Goal: Task Accomplishment & Management: Use online tool/utility

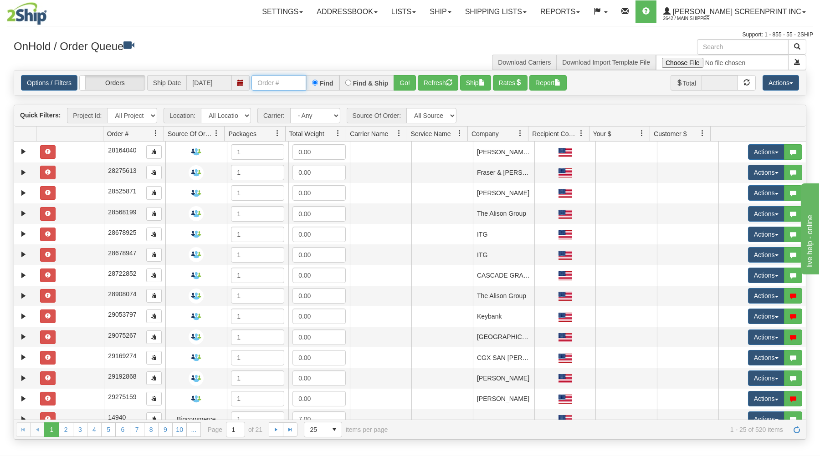
click at [280, 83] on input "text" at bounding box center [278, 82] width 55 height 15
type input "17237"
click at [411, 85] on button "Go!" at bounding box center [405, 82] width 22 height 15
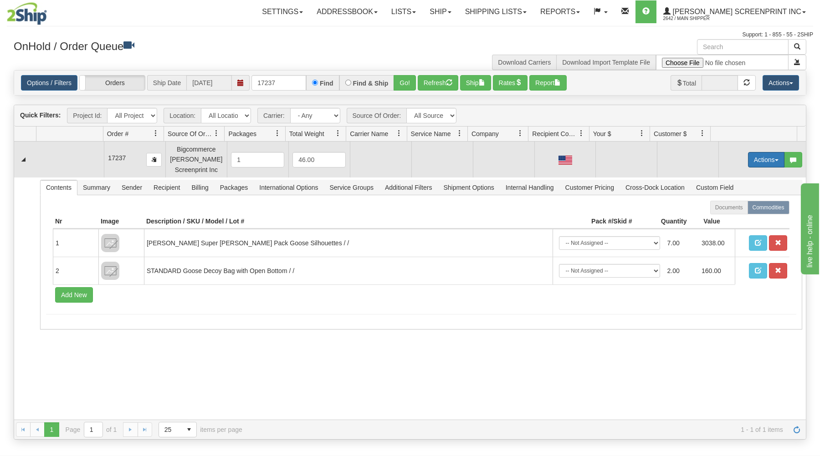
click at [748, 157] on button "Actions" at bounding box center [766, 159] width 36 height 15
click at [720, 176] on span at bounding box center [723, 177] width 6 height 6
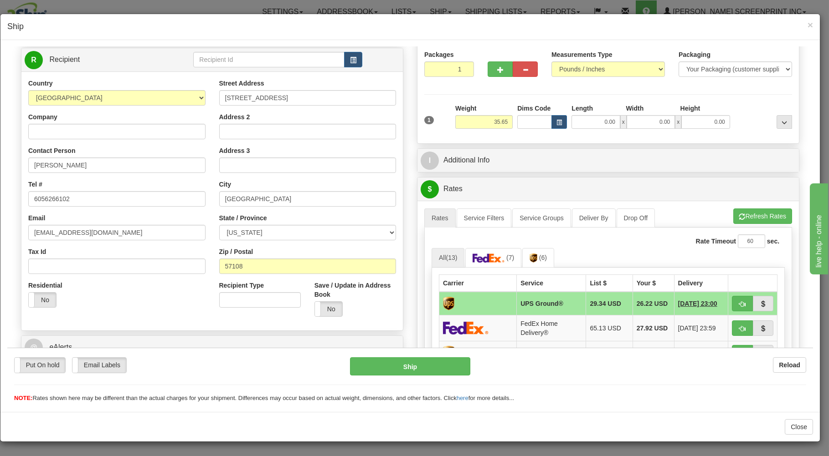
scroll to position [97, 0]
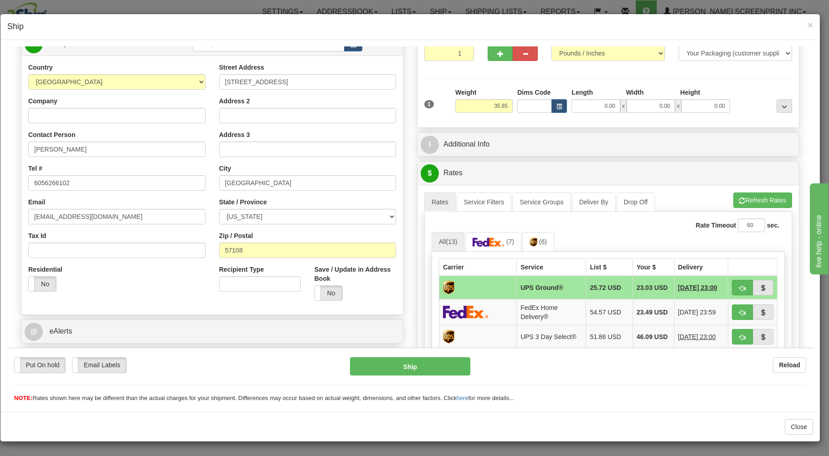
type input "35.65"
drag, startPoint x: 444, startPoint y: 49, endPoint x: 472, endPoint y: 105, distance: 62.7
click at [446, 53] on input "1" at bounding box center [449, 52] width 50 height 15
drag, startPoint x: 489, startPoint y: 104, endPoint x: 519, endPoint y: 110, distance: 30.6
click at [494, 105] on input "35.65" at bounding box center [483, 106] width 57 height 14
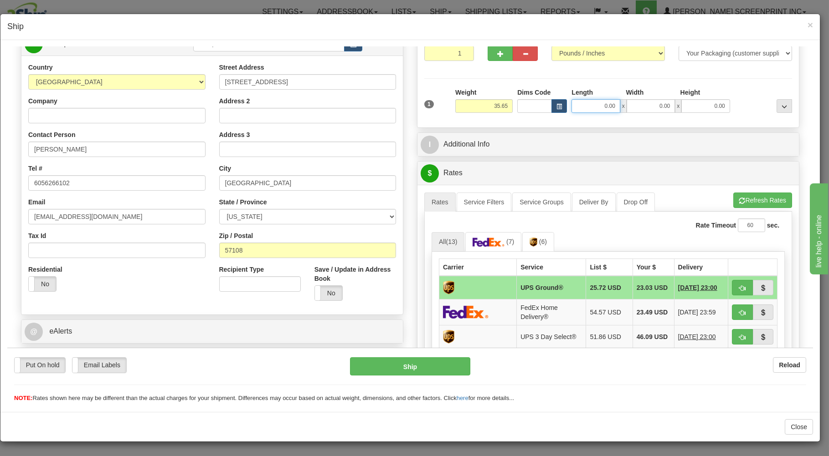
click at [591, 108] on input "0.00" at bounding box center [595, 106] width 48 height 14
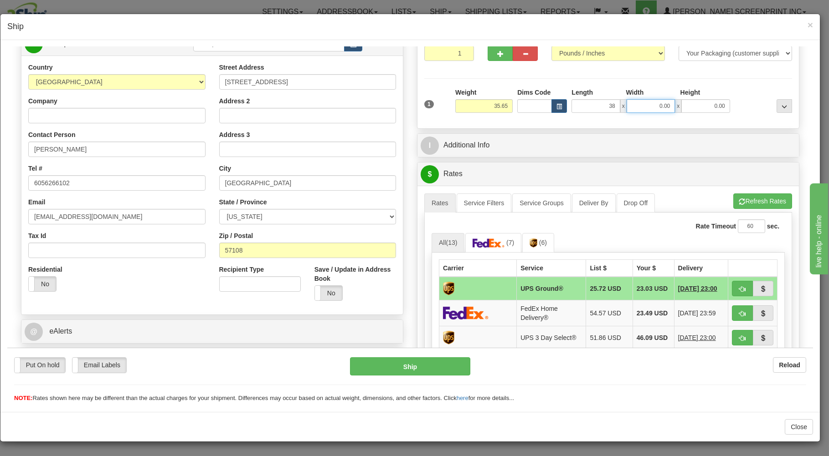
type input "38.00"
click at [630, 100] on input "0.00" at bounding box center [650, 106] width 48 height 14
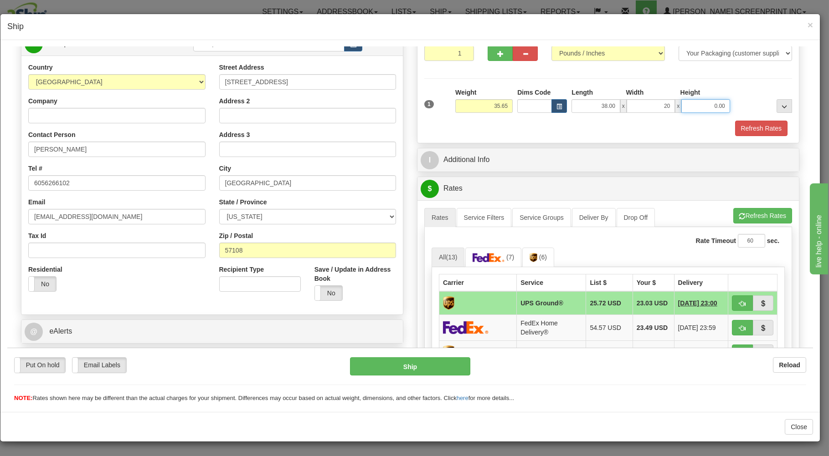
type input "20.00"
click at [692, 104] on input "0.00" at bounding box center [705, 106] width 48 height 14
type input "9.00"
click at [743, 219] on button "Refresh Rates" at bounding box center [762, 215] width 59 height 15
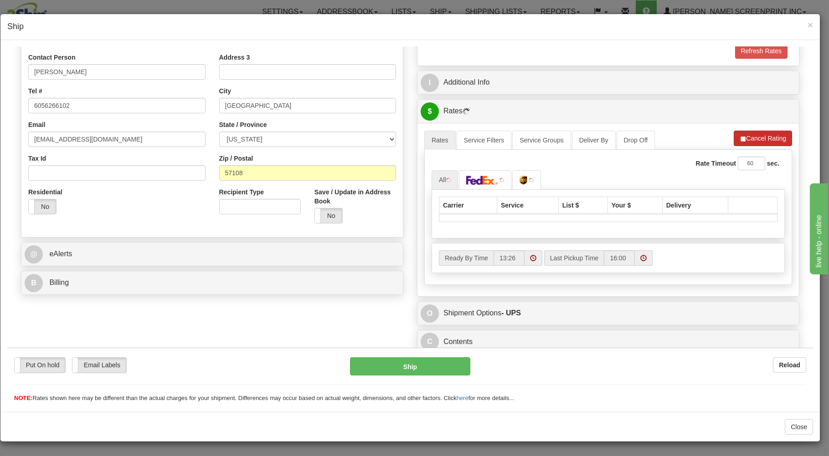
scroll to position [179, 0]
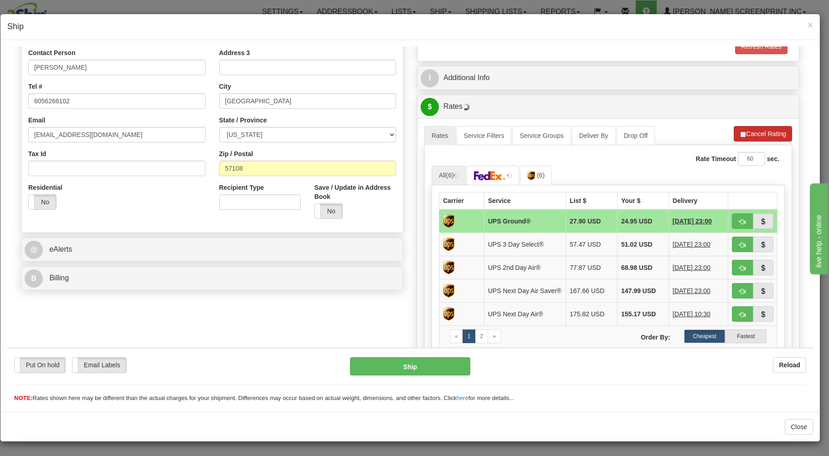
click at [746, 131] on li "Refresh Rates Cancel Rating" at bounding box center [762, 133] width 58 height 15
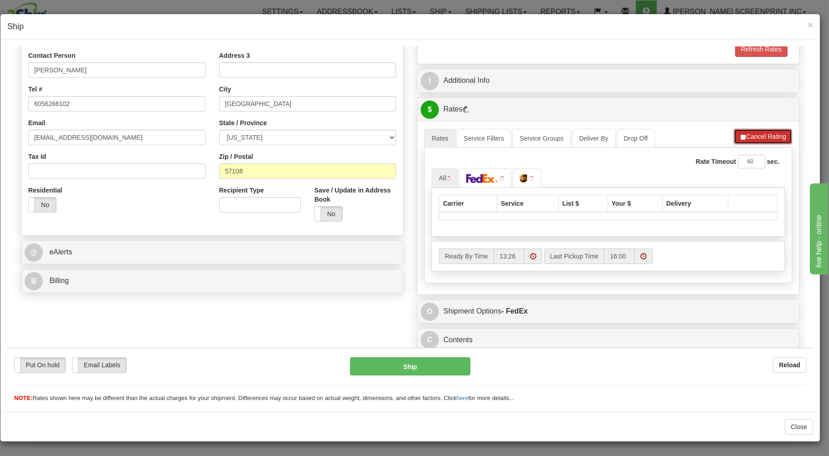
click at [747, 135] on button "Cancel Rating" at bounding box center [762, 135] width 58 height 15
click at [755, 133] on button "Refresh Rates" at bounding box center [762, 135] width 59 height 15
type input "35.65"
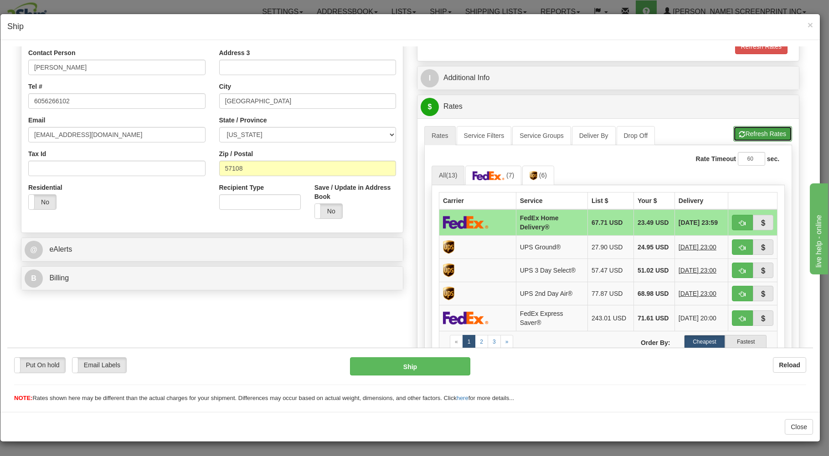
click at [737, 136] on button "Refresh Rates" at bounding box center [762, 133] width 59 height 15
drag, startPoint x: 728, startPoint y: 225, endPoint x: 723, endPoint y: 212, distance: 13.1
click at [732, 219] on button "button" at bounding box center [742, 222] width 21 height 15
type input "90"
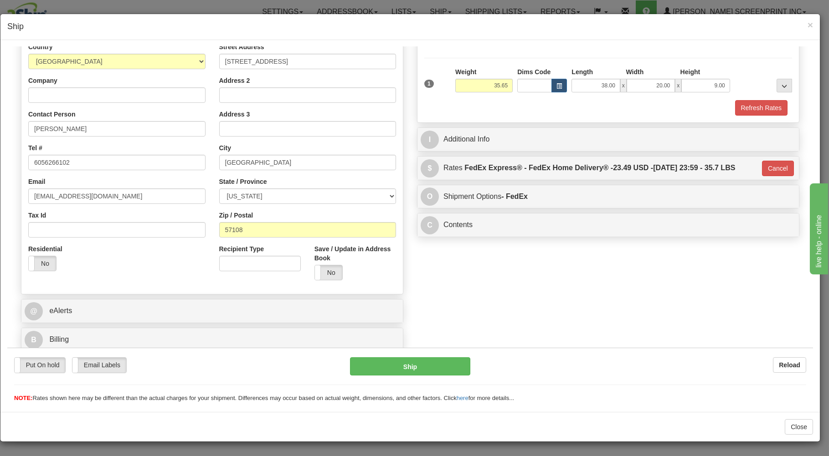
scroll to position [120, 0]
type input "35.60"
type input "90"
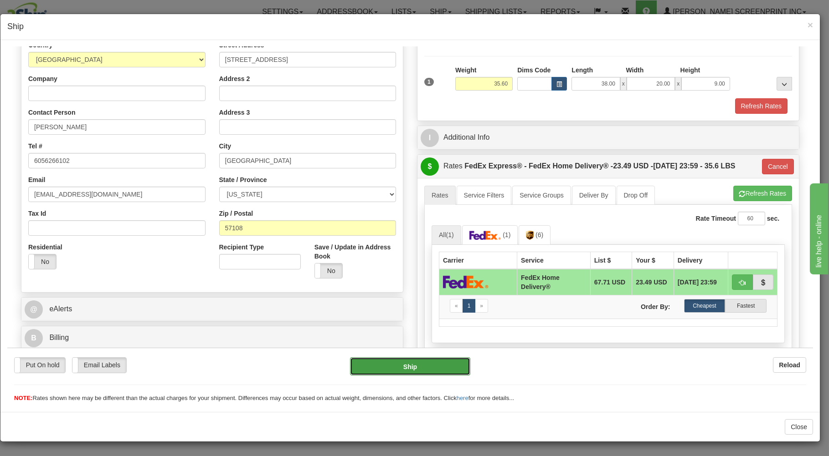
click at [434, 366] on button "Ship" at bounding box center [410, 366] width 121 height 18
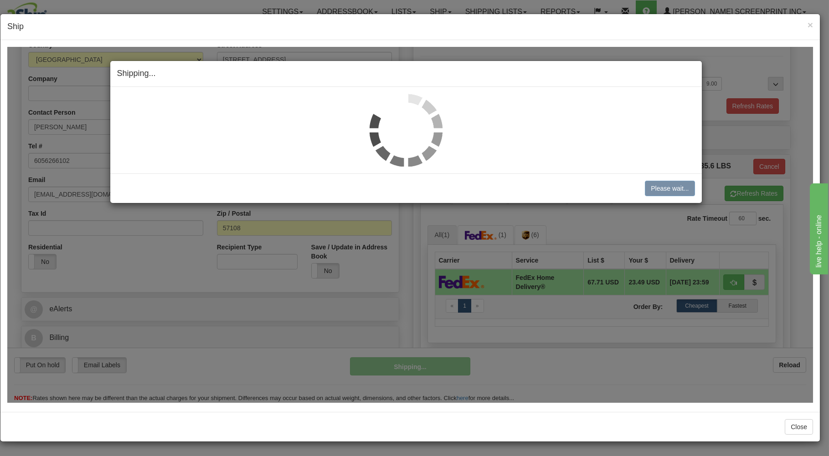
type input "35.65"
type input "90"
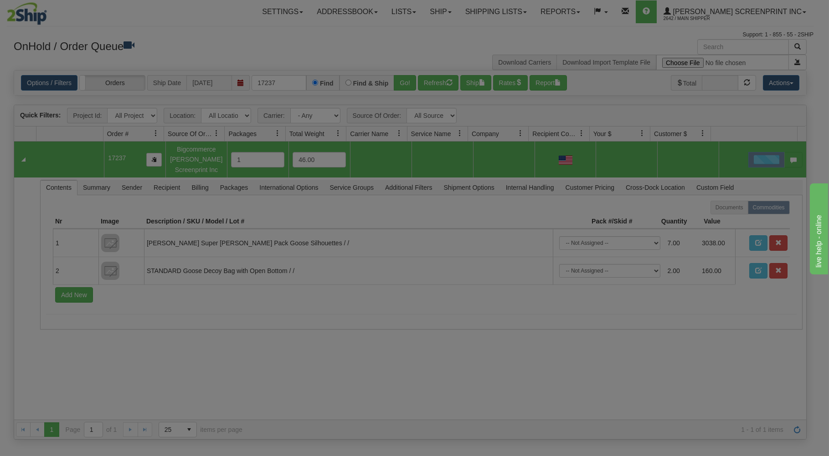
scroll to position [0, 0]
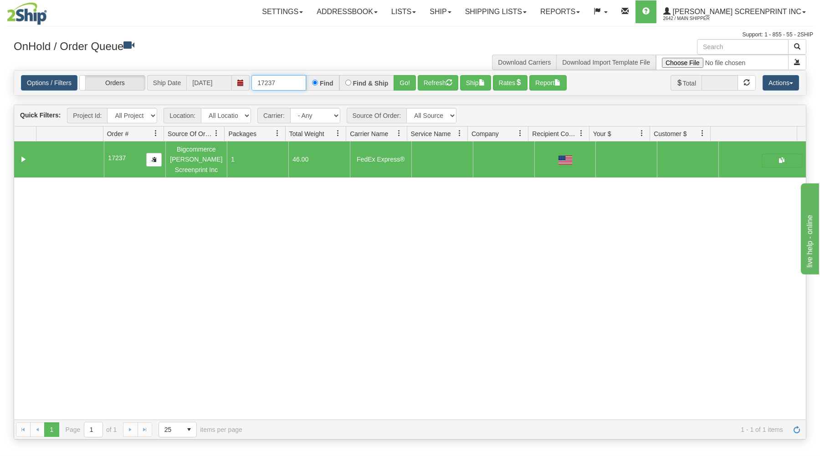
click at [290, 87] on input "17237" at bounding box center [278, 82] width 55 height 15
type input "1"
type input "17236"
click at [405, 78] on button "Go!" at bounding box center [405, 82] width 22 height 15
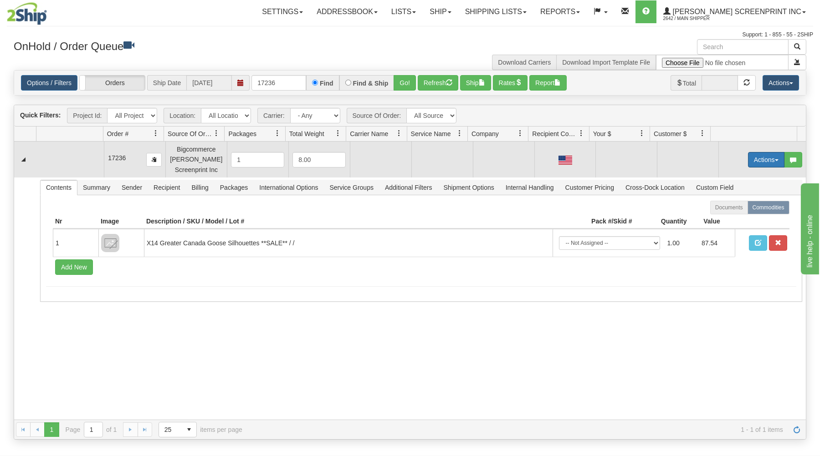
click at [754, 158] on button "Actions" at bounding box center [766, 159] width 36 height 15
click at [720, 175] on span at bounding box center [723, 177] width 6 height 6
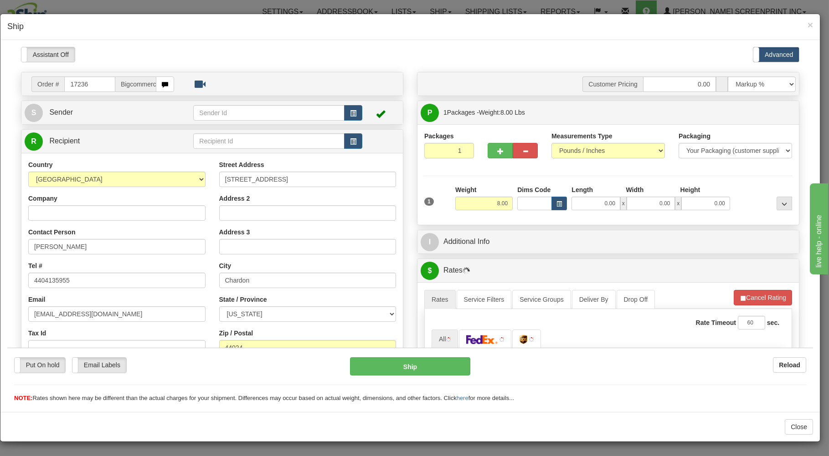
type input "6.10"
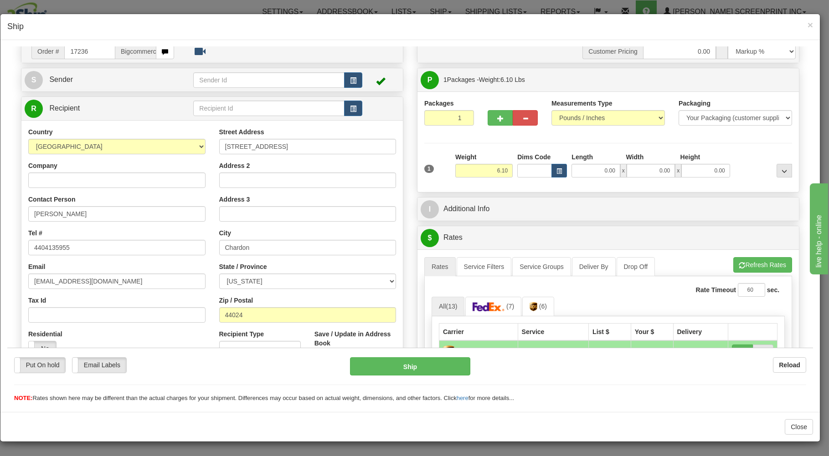
scroll to position [49, 0]
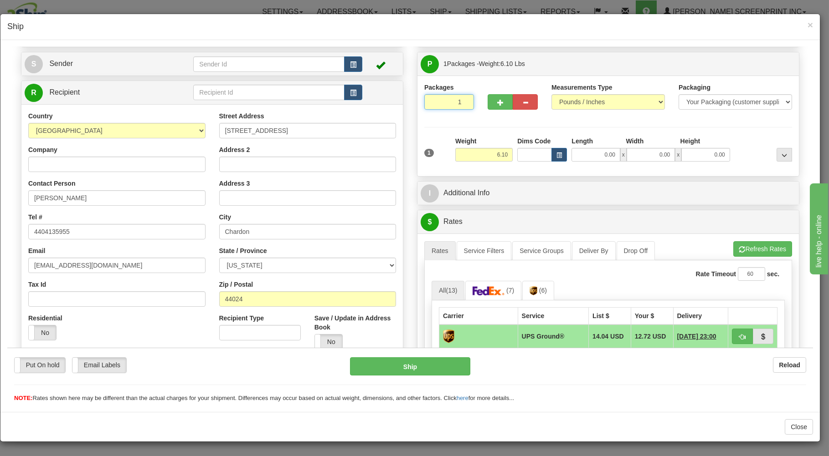
click at [429, 106] on input "1" at bounding box center [449, 101] width 50 height 15
drag, startPoint x: 496, startPoint y: 153, endPoint x: 581, endPoint y: 154, distance: 85.6
click at [512, 155] on input "6.10" at bounding box center [483, 155] width 57 height 14
click at [593, 153] on input "0.00" at bounding box center [595, 155] width 48 height 14
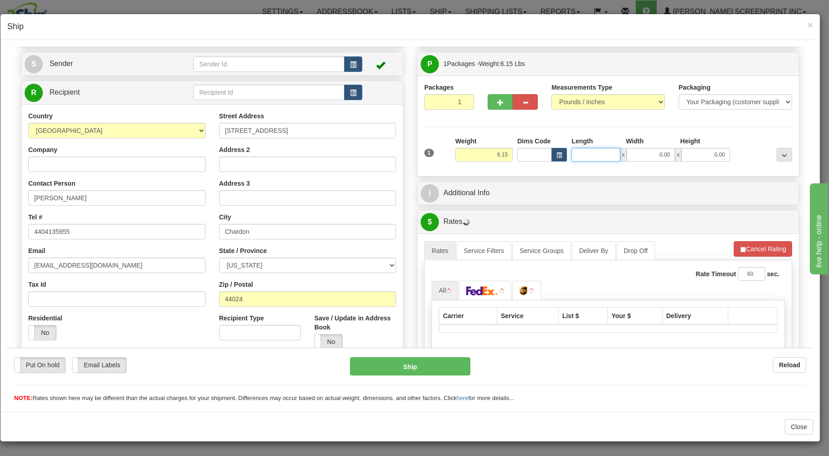
type input "6.20"
type input "29"
type input "6.10"
type input "29.00"
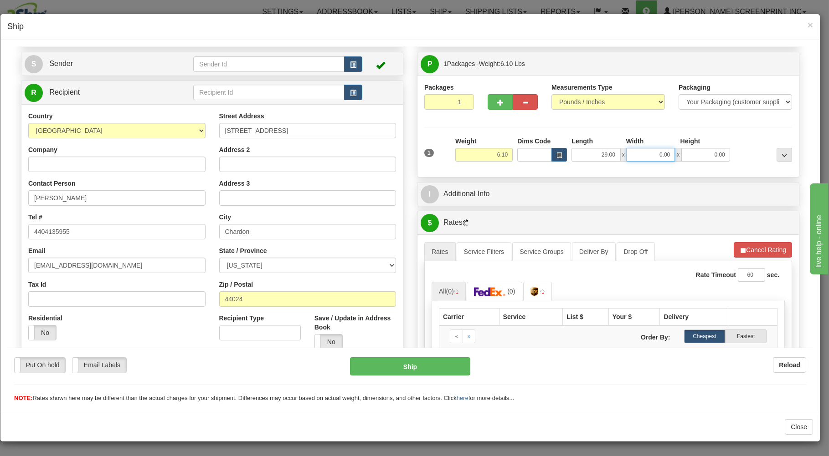
click at [664, 156] on input "0.00" at bounding box center [650, 155] width 48 height 14
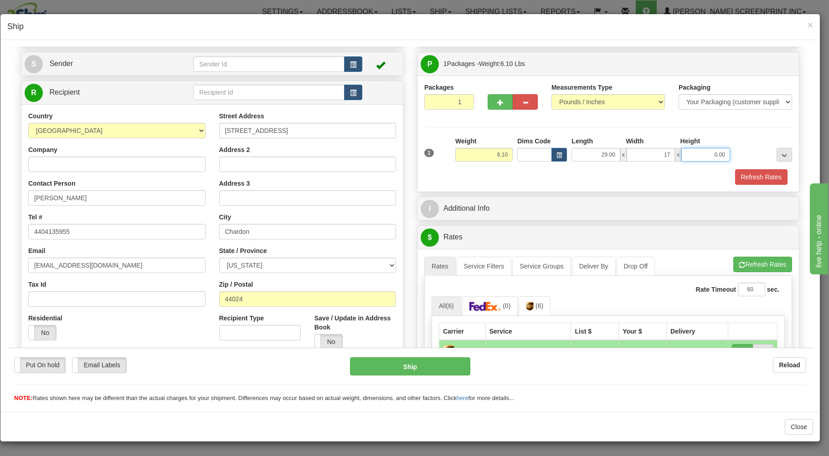
type input "17.00"
click at [695, 154] on input "0.00" at bounding box center [705, 155] width 48 height 14
type input "4.00"
click at [738, 178] on button "Refresh Rates" at bounding box center [761, 176] width 52 height 15
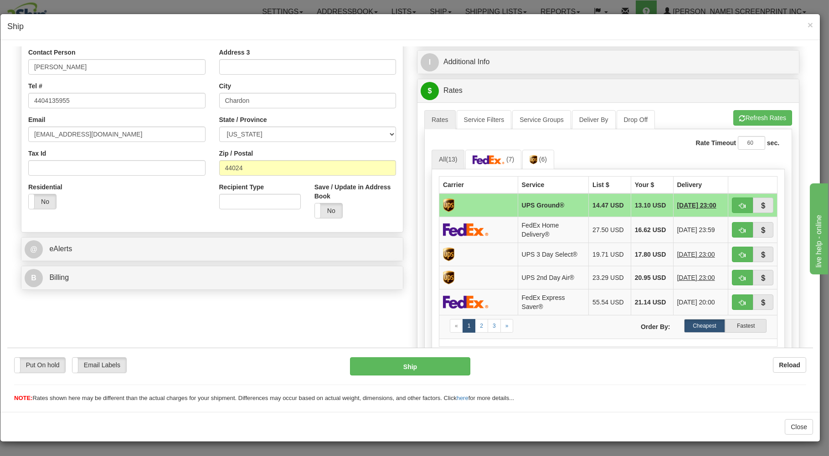
scroll to position [195, 0]
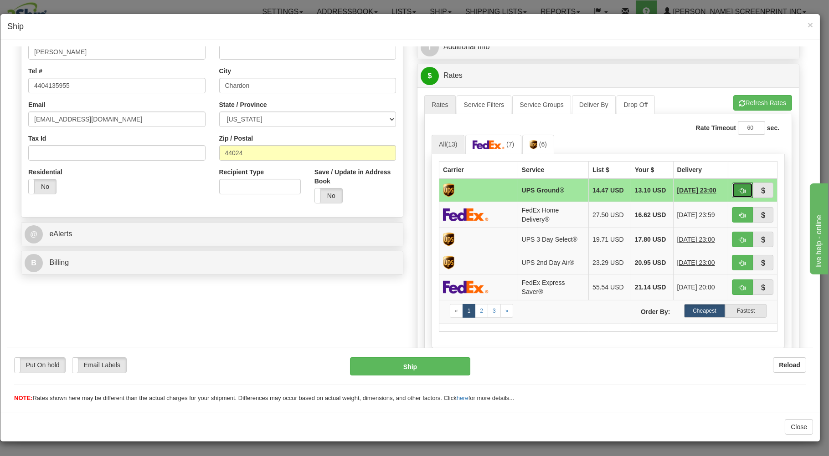
click at [739, 190] on span "button" at bounding box center [742, 191] width 6 height 6
type input "03"
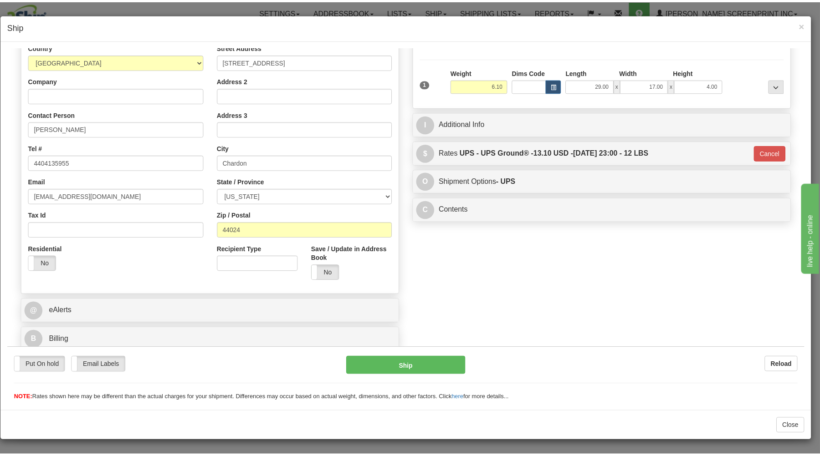
scroll to position [120, 0]
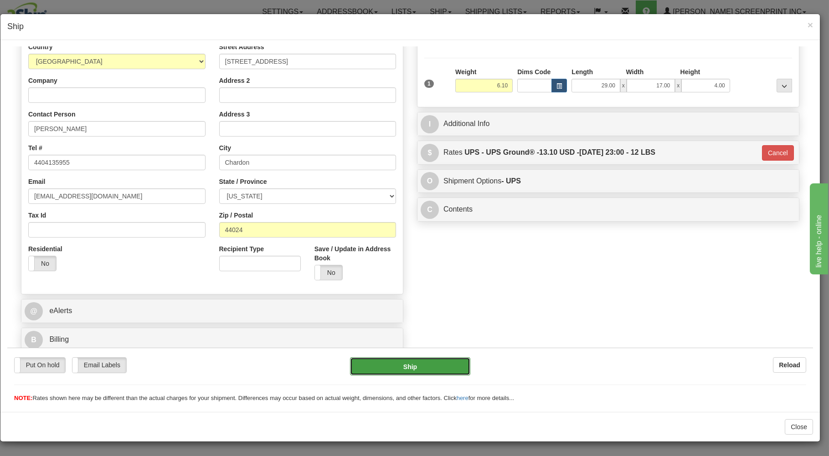
click at [398, 365] on button "Ship" at bounding box center [410, 366] width 121 height 18
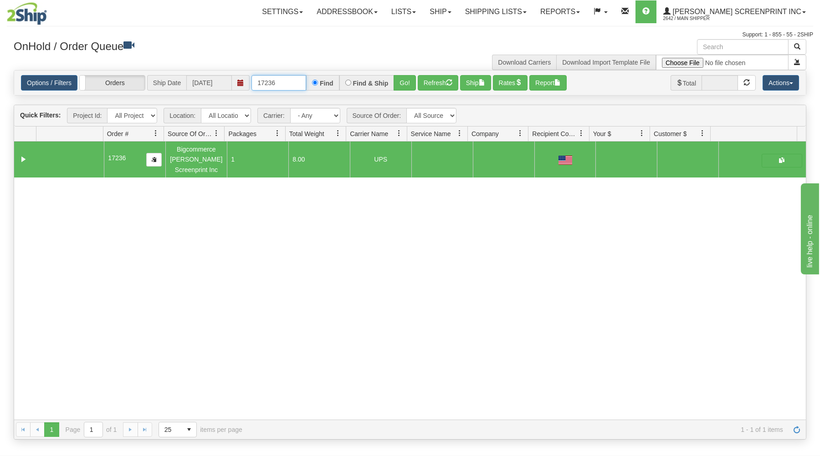
drag, startPoint x: 291, startPoint y: 84, endPoint x: 293, endPoint y: 75, distance: 9.8
click at [291, 80] on input "17236" at bounding box center [278, 82] width 55 height 15
type input "1"
type input "17240"
click at [406, 82] on button "Go!" at bounding box center [405, 82] width 22 height 15
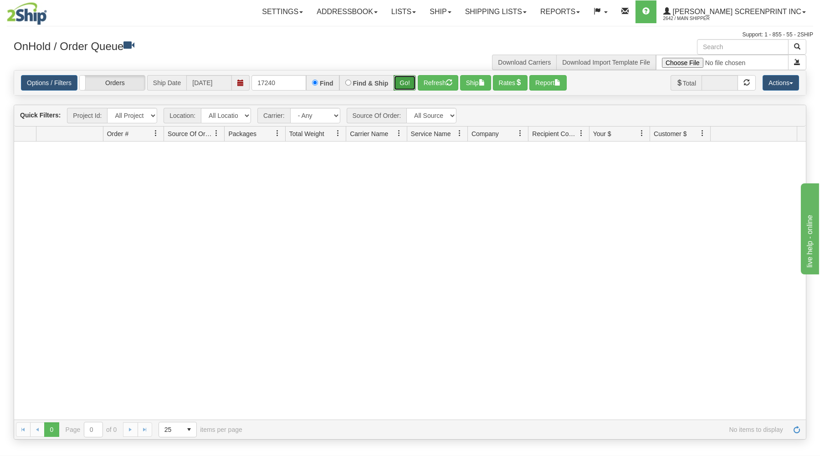
click at [406, 82] on button "Go!" at bounding box center [405, 82] width 22 height 15
click at [278, 87] on input "text" at bounding box center [278, 82] width 55 height 15
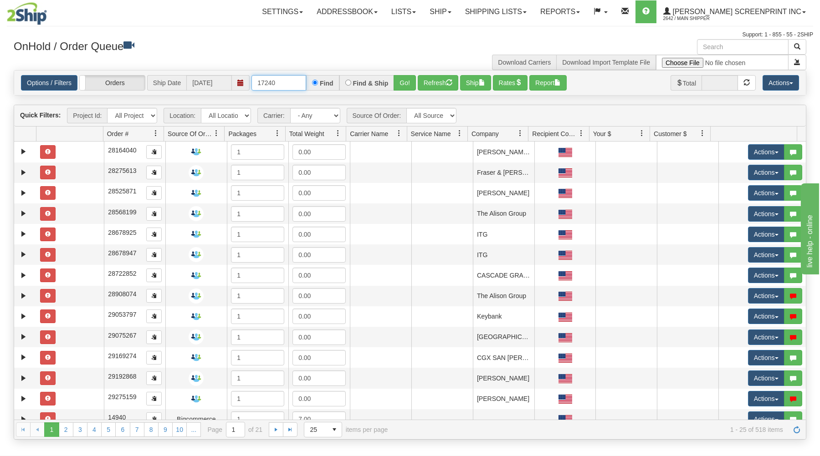
type input "17240"
click at [295, 60] on div "OnHold / Order Queue Download Carriers Download Import Template File" at bounding box center [410, 54] width 806 height 31
click at [413, 87] on button "Go!" at bounding box center [405, 82] width 22 height 15
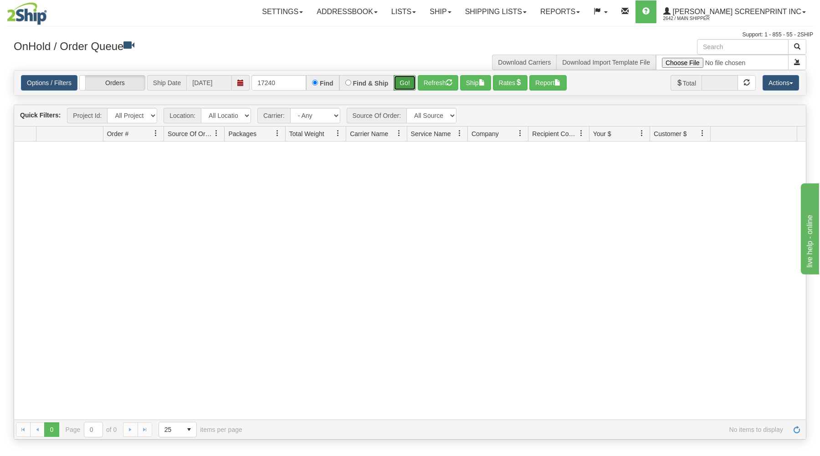
click at [407, 82] on button "Go!" at bounding box center [405, 82] width 22 height 15
click at [785, 86] on button "Actions" at bounding box center [780, 82] width 36 height 15
click at [782, 83] on button "Actions" at bounding box center [780, 82] width 36 height 15
click at [318, 84] on input "Find" at bounding box center [315, 83] width 6 height 6
click at [324, 86] on label "Find" at bounding box center [327, 83] width 14 height 6
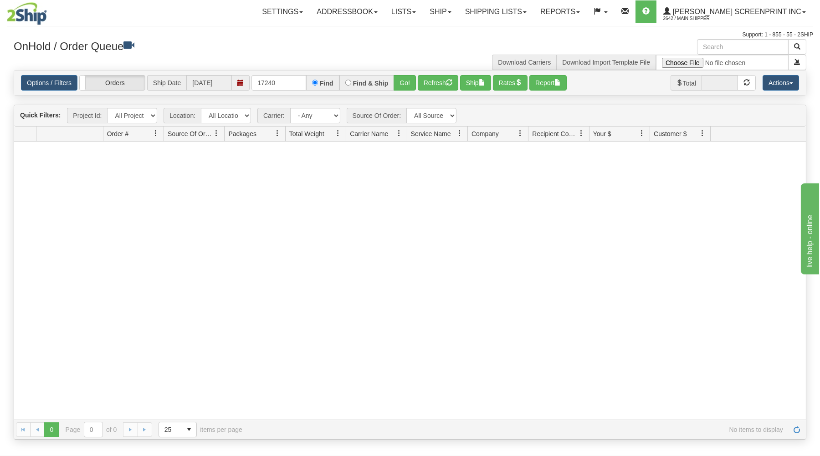
click at [318, 86] on input "Find" at bounding box center [315, 83] width 6 height 6
click at [300, 81] on input "17240" at bounding box center [278, 82] width 55 height 15
click at [513, 12] on link "Shipping lists" at bounding box center [495, 11] width 75 height 23
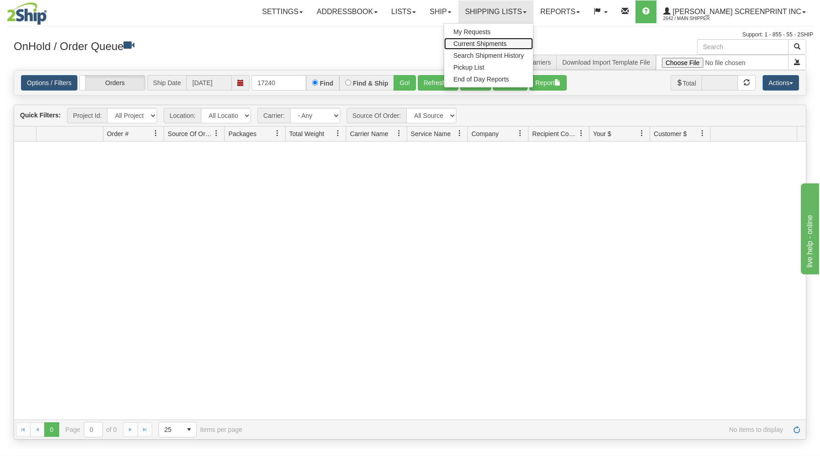
click at [485, 41] on span "Current Shipments" at bounding box center [479, 43] width 53 height 7
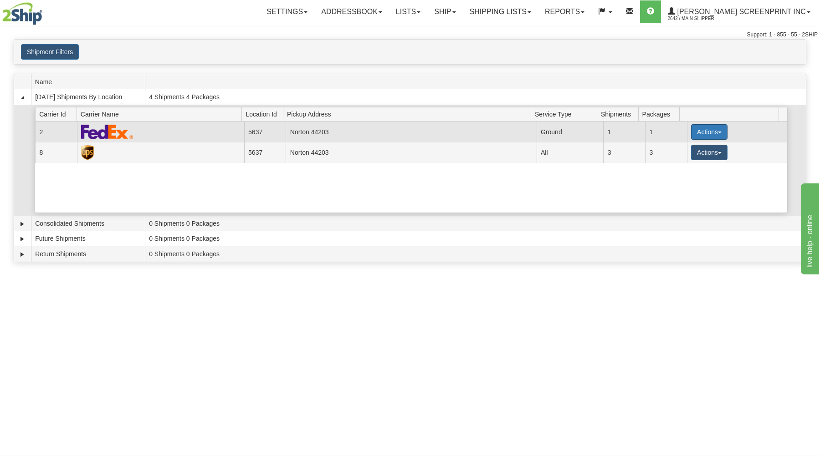
click at [711, 132] on button "Actions" at bounding box center [709, 131] width 36 height 15
click at [656, 150] on link "Details" at bounding box center [690, 149] width 73 height 12
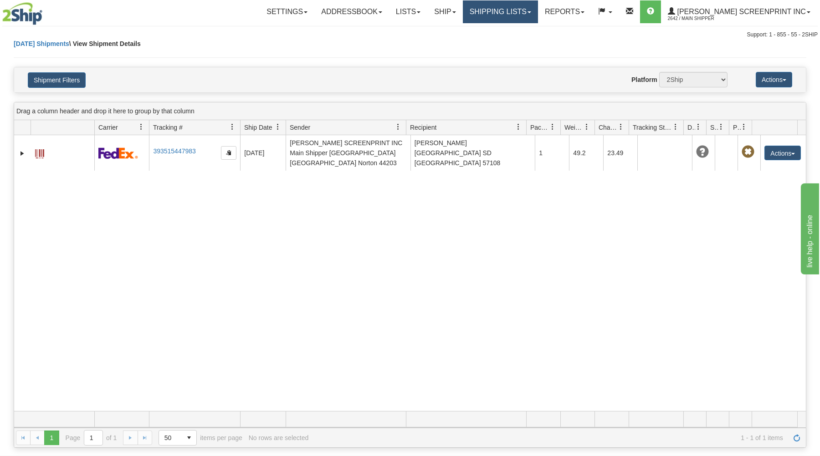
click at [538, 14] on link "Shipping lists" at bounding box center [500, 11] width 75 height 23
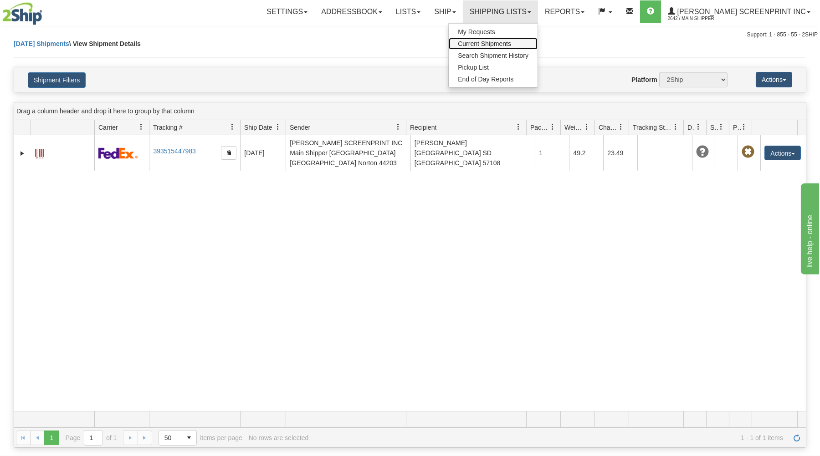
click at [501, 45] on span "Current Shipments" at bounding box center [484, 43] width 53 height 7
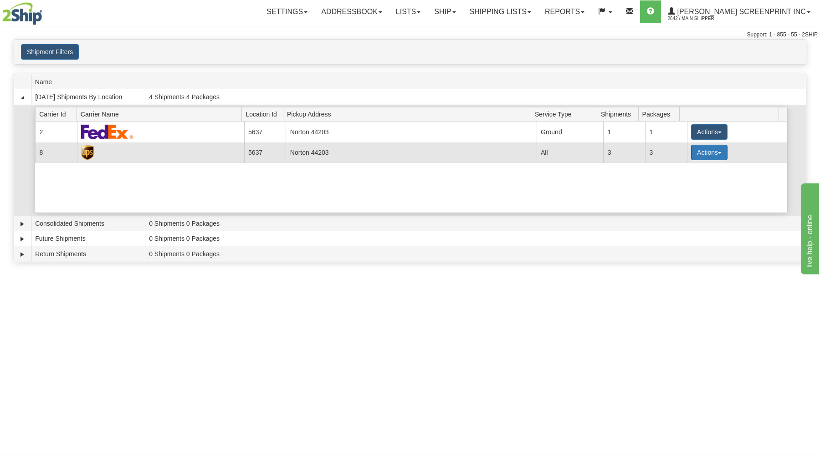
click at [706, 158] on button "Actions" at bounding box center [709, 152] width 36 height 15
click at [664, 169] on span "Details" at bounding box center [675, 169] width 25 height 6
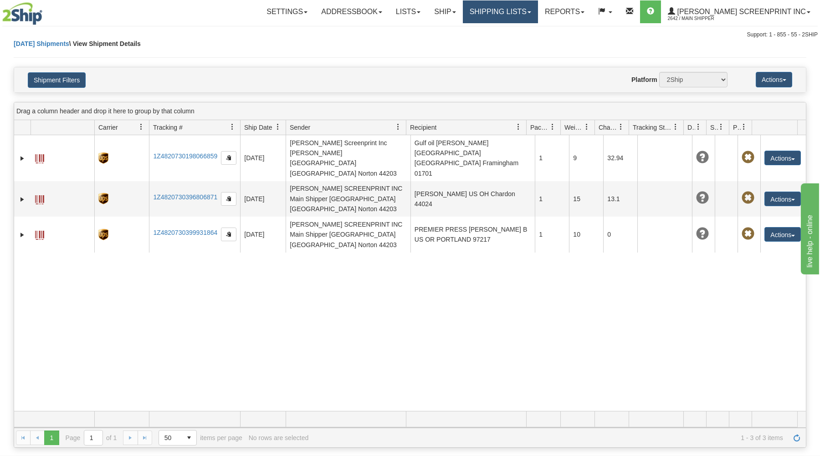
click at [534, 7] on link "Shipping lists" at bounding box center [500, 11] width 75 height 23
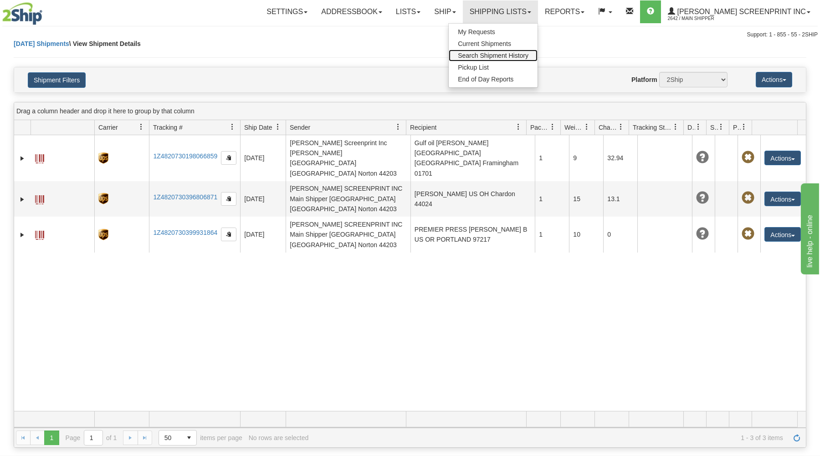
click at [502, 53] on span "Search Shipment History" at bounding box center [493, 55] width 71 height 7
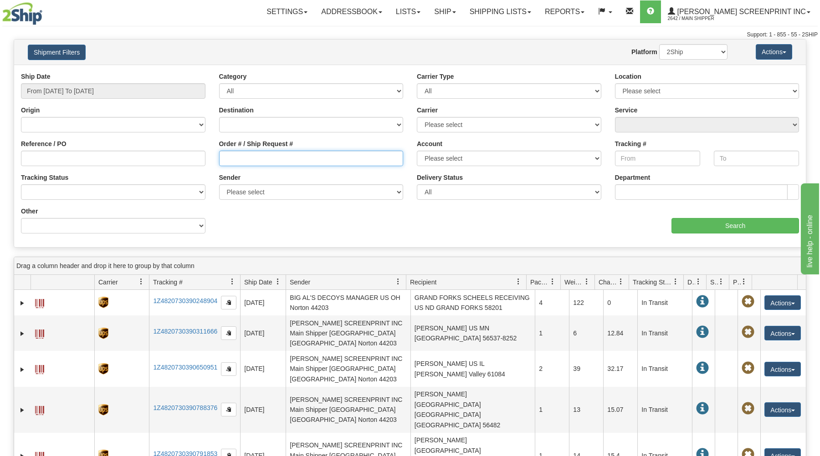
click at [297, 162] on input "Order # / Ship Request #" at bounding box center [311, 158] width 184 height 15
type input "17240"
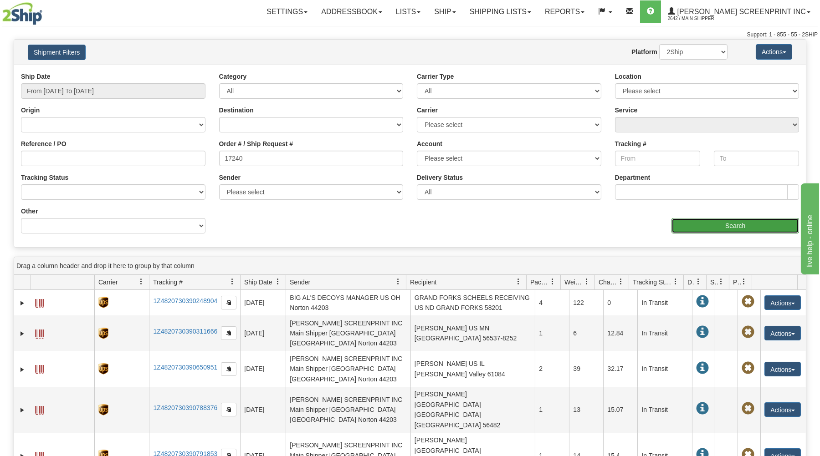
click at [719, 225] on input "Search" at bounding box center [735, 225] width 128 height 15
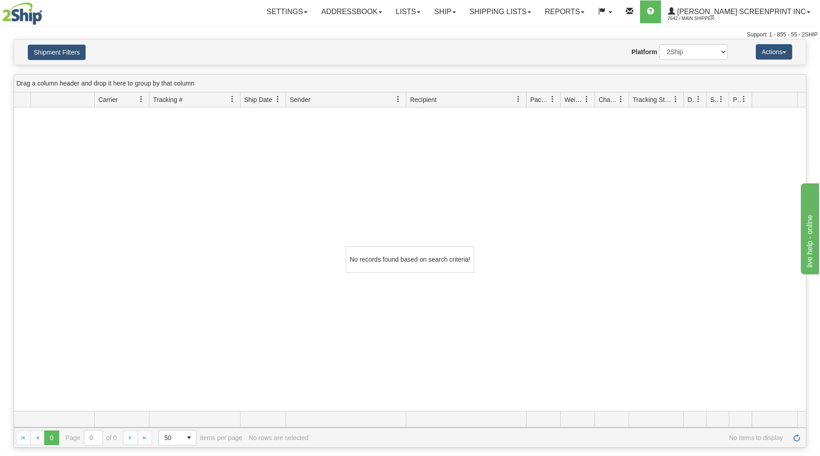
click at [289, 47] on div "Website Agent Nothing selected Client User Platform 2Ship Imported" at bounding box center [442, 51] width 583 height 15
click at [519, 12] on link "Shipping lists" at bounding box center [500, 11] width 75 height 23
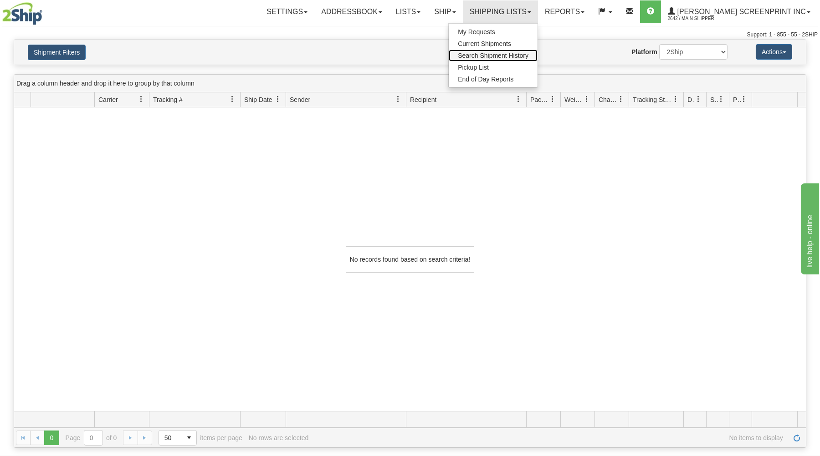
click at [507, 56] on span "Search Shipment History" at bounding box center [493, 55] width 71 height 7
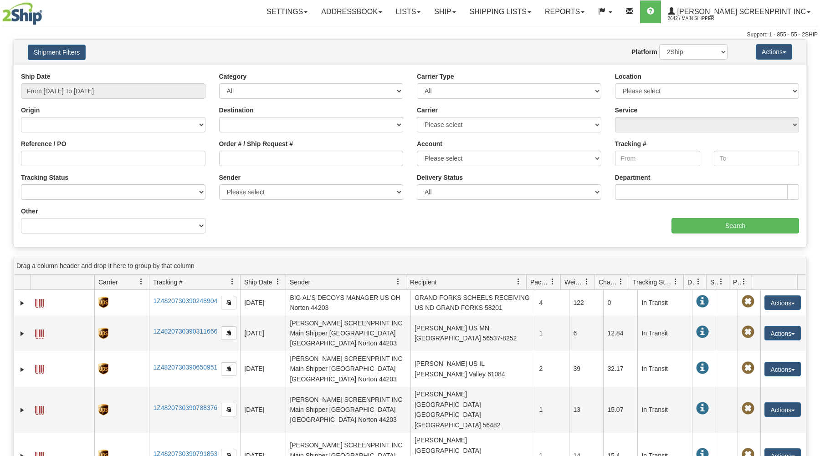
click at [302, 158] on input "Order # / Ship Request #" at bounding box center [311, 158] width 184 height 15
type input "17240"
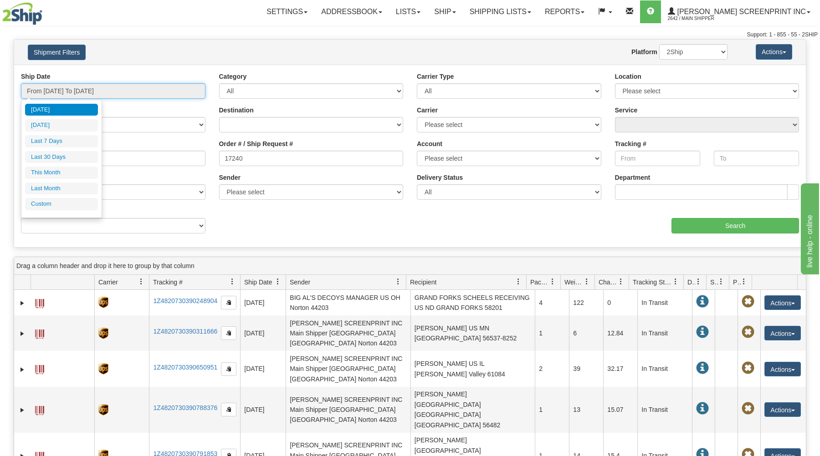
click at [159, 91] on input "From [DATE] To [DATE]" at bounding box center [113, 90] width 184 height 15
drag, startPoint x: 79, startPoint y: 153, endPoint x: 97, endPoint y: 149, distance: 18.3
click at [80, 153] on li "Last 30 Days" at bounding box center [61, 157] width 73 height 12
type input "From [DATE] To [DATE]"
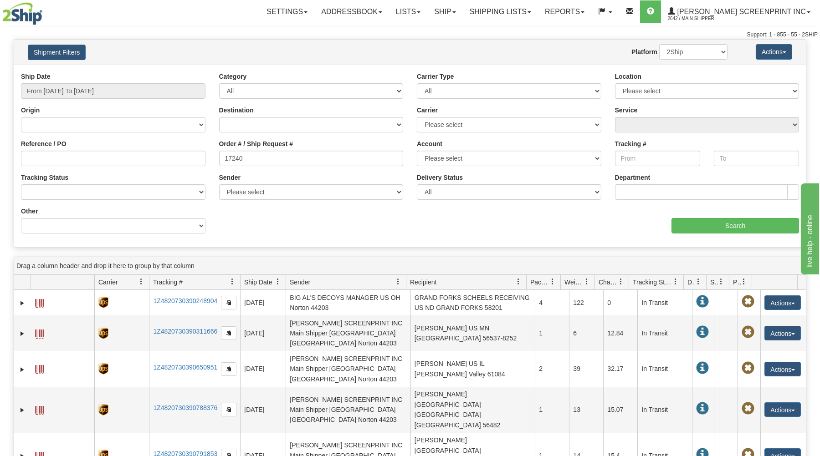
click at [671, 219] on div "aaa Search" at bounding box center [608, 220] width 396 height 27
click at [675, 220] on input "Search" at bounding box center [735, 225] width 128 height 15
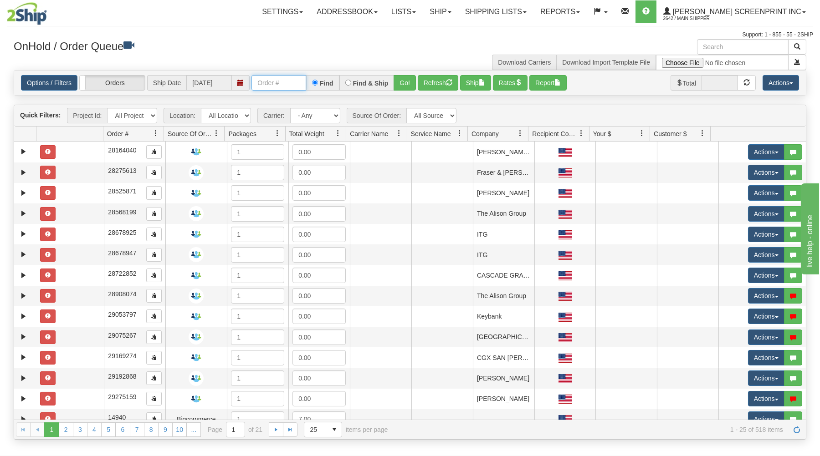
click at [284, 87] on input "text" at bounding box center [278, 82] width 55 height 15
click at [400, 79] on button "Go!" at bounding box center [405, 82] width 22 height 15
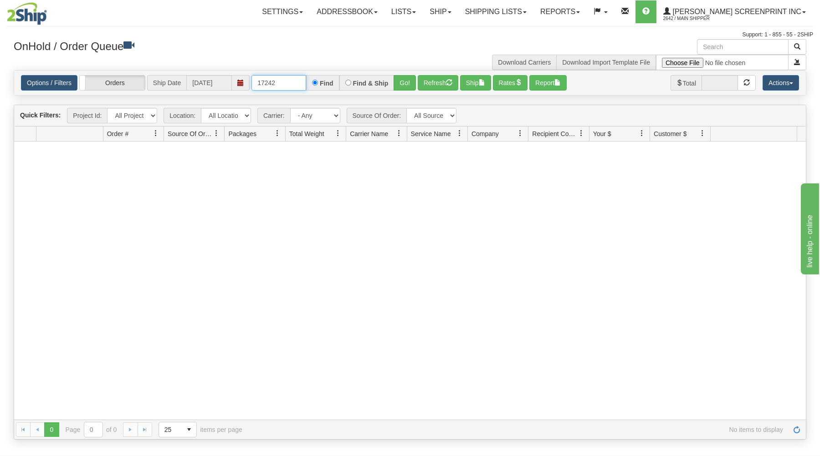
drag, startPoint x: 254, startPoint y: 83, endPoint x: 330, endPoint y: 77, distance: 76.3
click at [330, 77] on div "17242 Find Find & Ship Go!" at bounding box center [333, 82] width 164 height 15
type input "17242"
click at [409, 82] on button "Go!" at bounding box center [405, 82] width 22 height 15
click at [515, 13] on link "Shipping lists" at bounding box center [495, 11] width 75 height 23
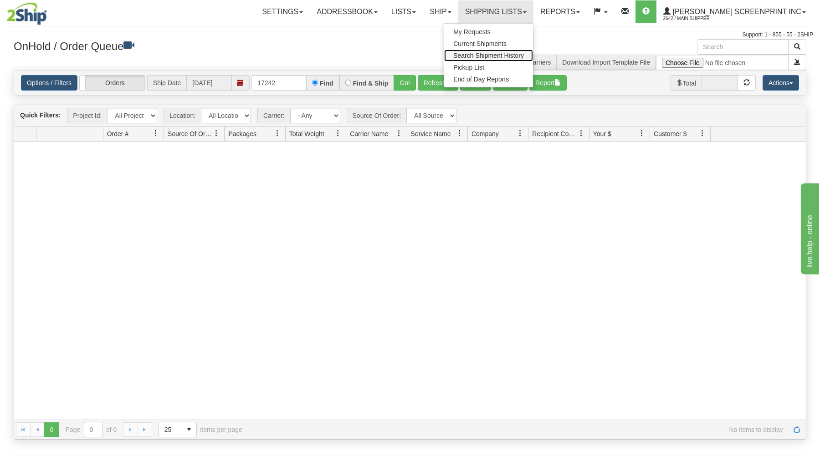
click at [506, 51] on link "Search Shipment History" at bounding box center [488, 56] width 89 height 12
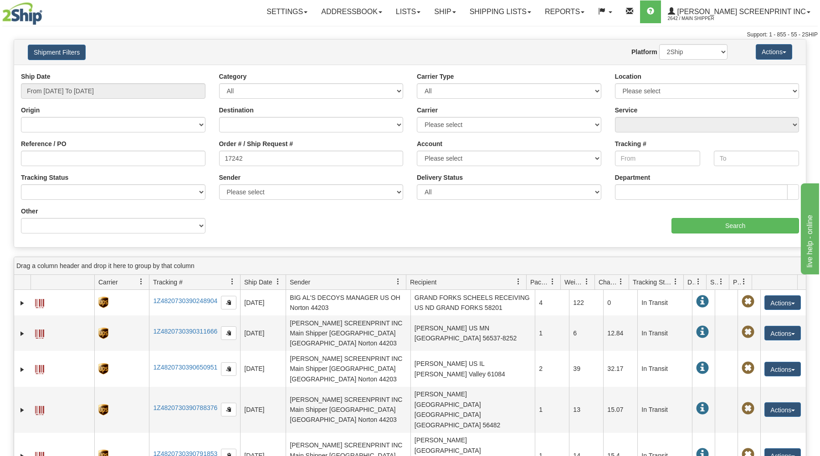
type input "17242"
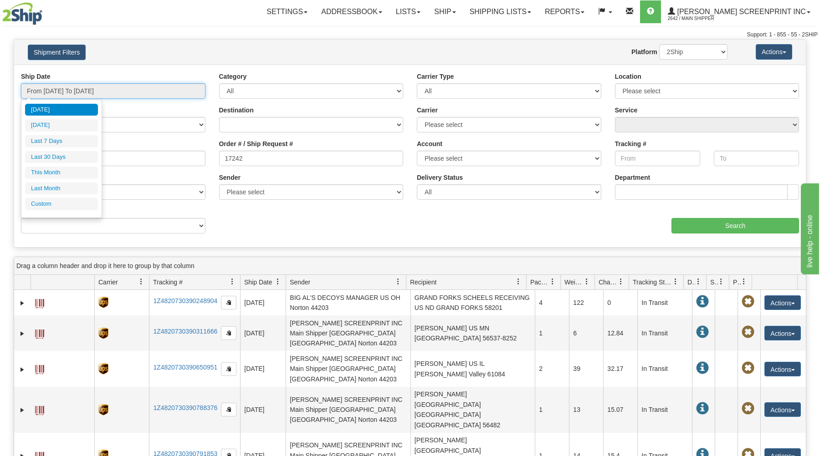
click at [144, 92] on input "From [DATE] To [DATE]" at bounding box center [113, 90] width 184 height 15
drag, startPoint x: 75, startPoint y: 137, endPoint x: 107, endPoint y: 140, distance: 32.5
click at [79, 137] on li "Last 7 Days" at bounding box center [61, 141] width 73 height 12
type input "From [DATE] To [DATE]"
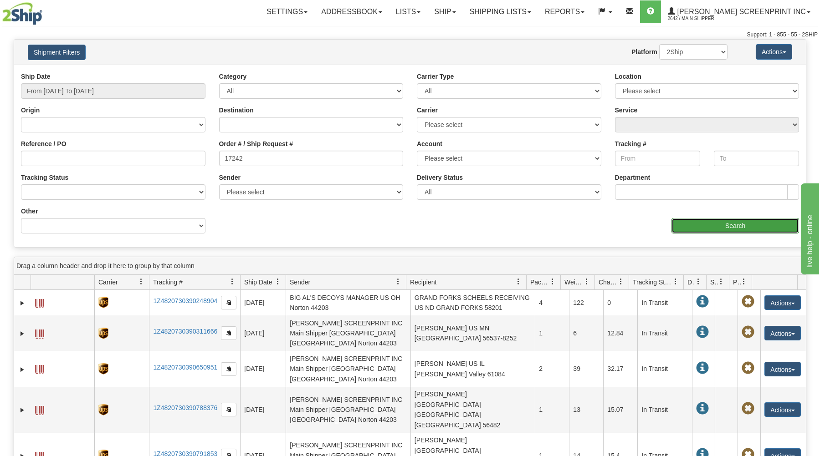
click at [678, 224] on input "Search" at bounding box center [735, 225] width 128 height 15
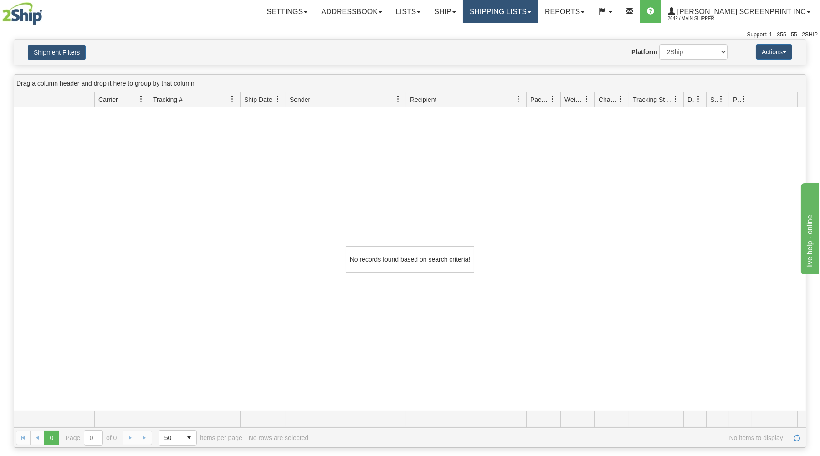
click at [529, 14] on link "Shipping lists" at bounding box center [500, 11] width 75 height 23
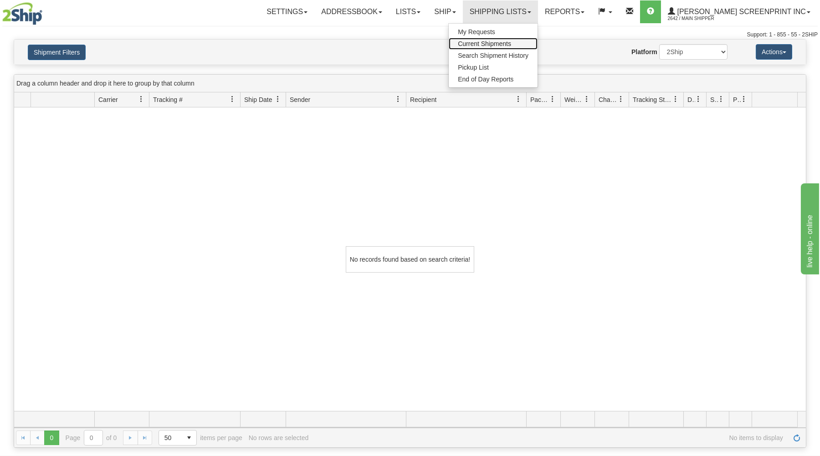
click at [511, 44] on span "Current Shipments" at bounding box center [484, 43] width 53 height 7
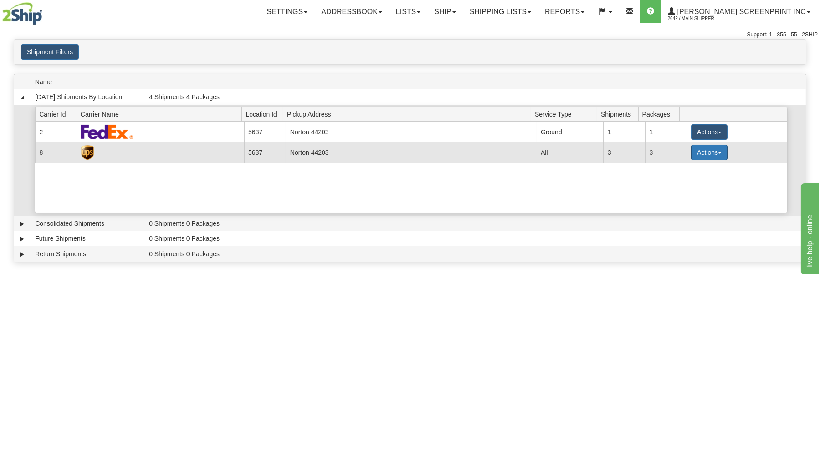
click at [695, 154] on button "Actions" at bounding box center [709, 152] width 36 height 15
click at [685, 169] on span "Details" at bounding box center [675, 169] width 25 height 6
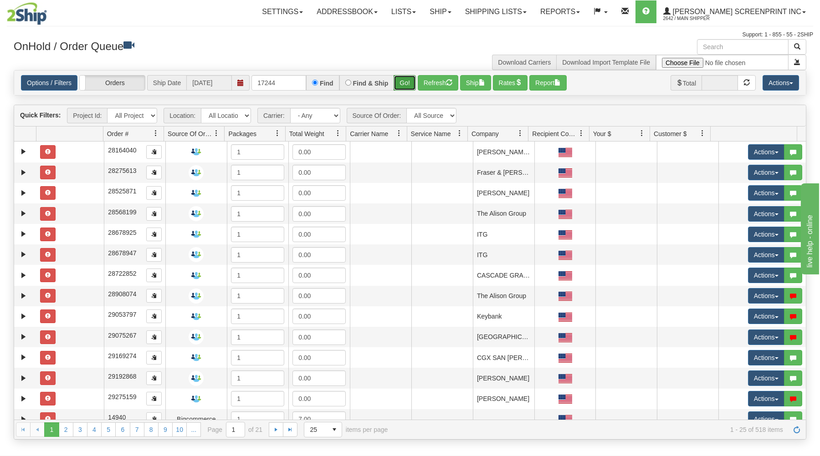
click at [402, 79] on button "Go!" at bounding box center [405, 82] width 22 height 15
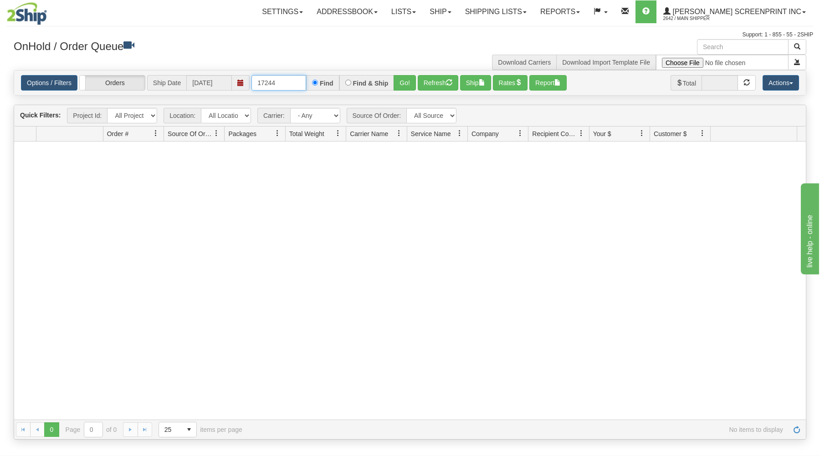
click at [285, 85] on input "17244" at bounding box center [278, 82] width 55 height 15
click at [408, 79] on button "Go!" at bounding box center [405, 82] width 22 height 15
click at [295, 84] on input "17243" at bounding box center [278, 82] width 55 height 15
click at [400, 80] on button "Go!" at bounding box center [405, 82] width 22 height 15
click at [295, 87] on input "17242" at bounding box center [278, 82] width 55 height 15
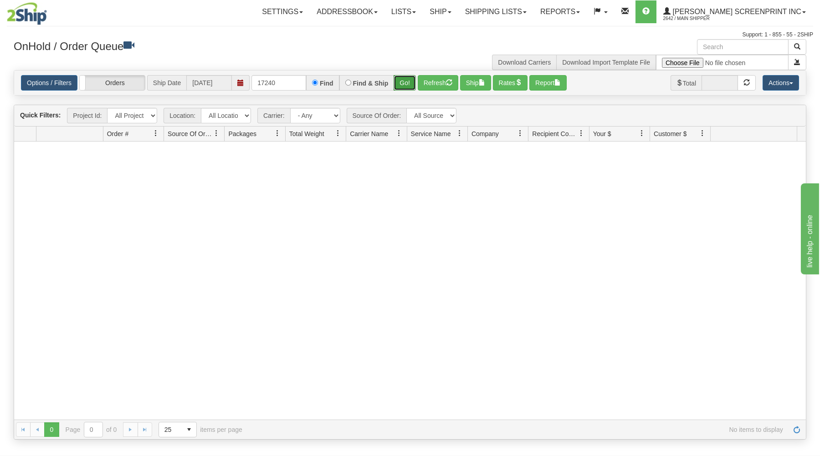
click at [400, 82] on button "Go!" at bounding box center [405, 82] width 22 height 15
click at [296, 82] on input "17240" at bounding box center [278, 82] width 55 height 15
click at [404, 81] on button "Go!" at bounding box center [405, 82] width 22 height 15
click at [295, 78] on input "17237" at bounding box center [278, 82] width 55 height 15
type input "17222"
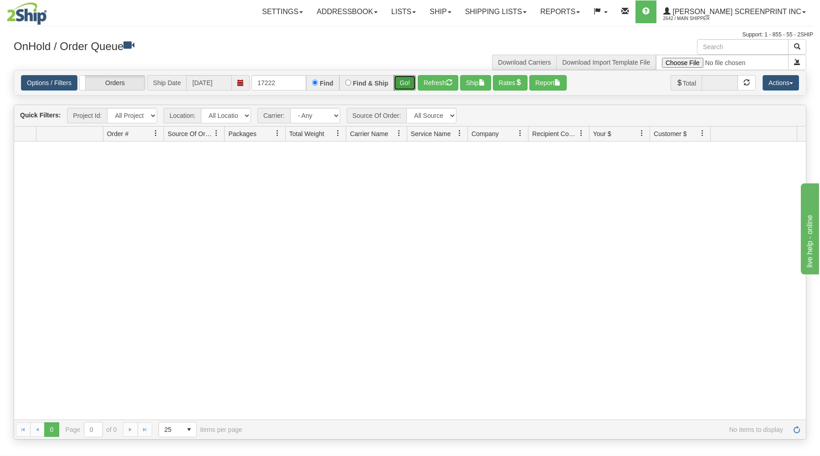
click at [404, 77] on button "Go!" at bounding box center [405, 82] width 22 height 15
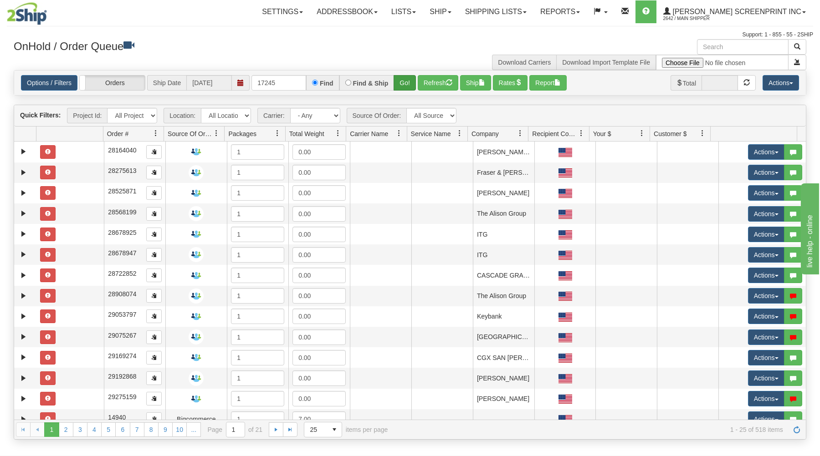
type input "17245"
click at [404, 79] on button "Go!" at bounding box center [405, 82] width 22 height 15
type input "17245"
click at [401, 82] on button "Go!" at bounding box center [405, 82] width 22 height 15
click at [262, 85] on input "text" at bounding box center [278, 82] width 55 height 15
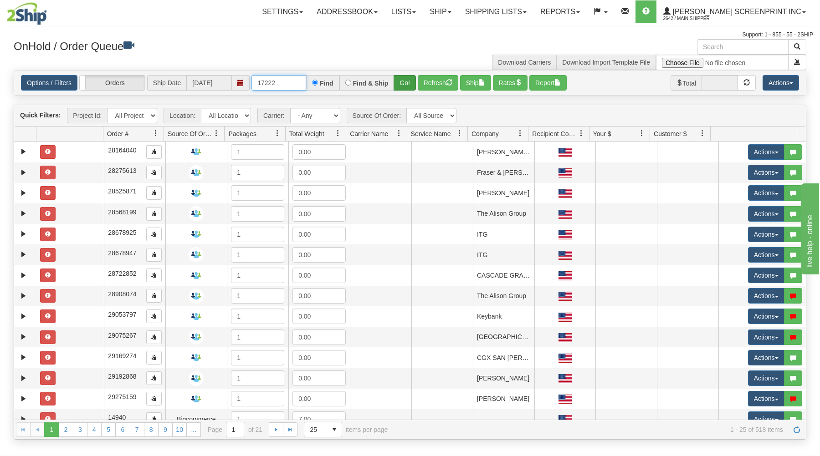
type input "17222"
click at [404, 81] on button "Go!" at bounding box center [405, 82] width 22 height 15
type input "17246"
click at [404, 82] on button "Go!" at bounding box center [405, 82] width 22 height 15
click at [398, 86] on button "Go!" at bounding box center [405, 82] width 22 height 15
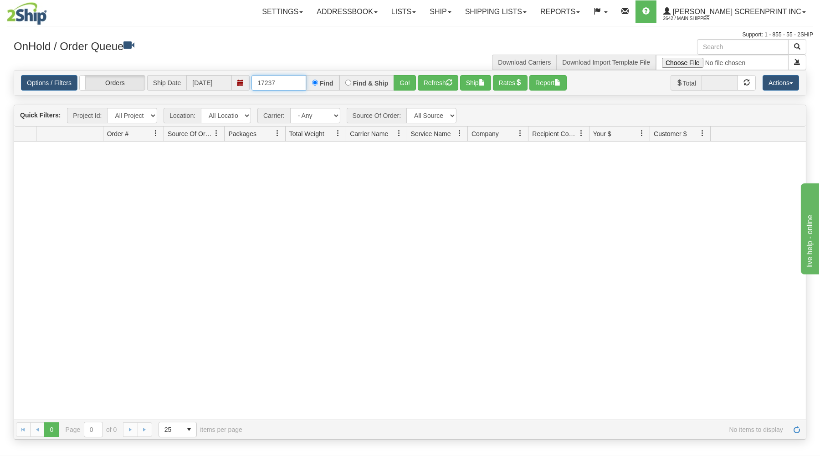
click at [281, 82] on input "17237" at bounding box center [278, 82] width 55 height 15
click at [411, 86] on button "Go!" at bounding box center [405, 82] width 22 height 15
click at [291, 83] on input "17244" at bounding box center [278, 82] width 55 height 15
click at [400, 80] on button "Go!" at bounding box center [405, 82] width 22 height 15
click at [291, 89] on input "17240" at bounding box center [278, 82] width 55 height 15
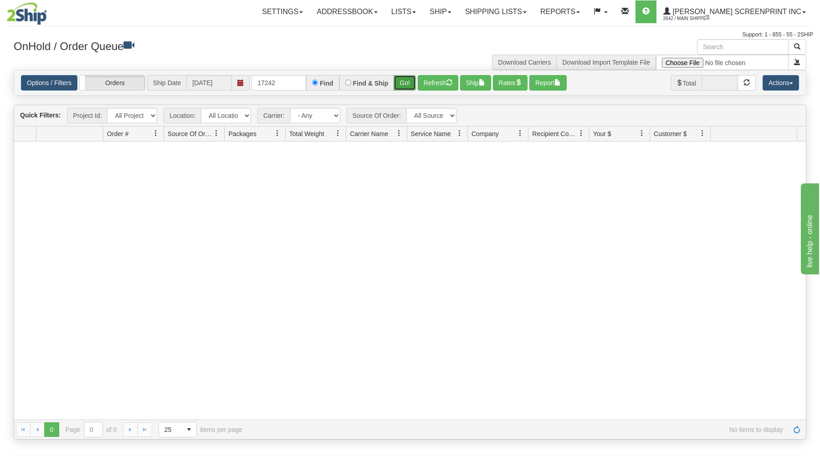
click at [397, 80] on button "Go!" at bounding box center [405, 82] width 22 height 15
click at [285, 82] on input "17242" at bounding box center [278, 82] width 55 height 15
click at [414, 79] on button "Go!" at bounding box center [405, 82] width 22 height 15
click at [282, 82] on input "17243" at bounding box center [278, 82] width 55 height 15
click at [410, 82] on button "Go!" at bounding box center [405, 82] width 22 height 15
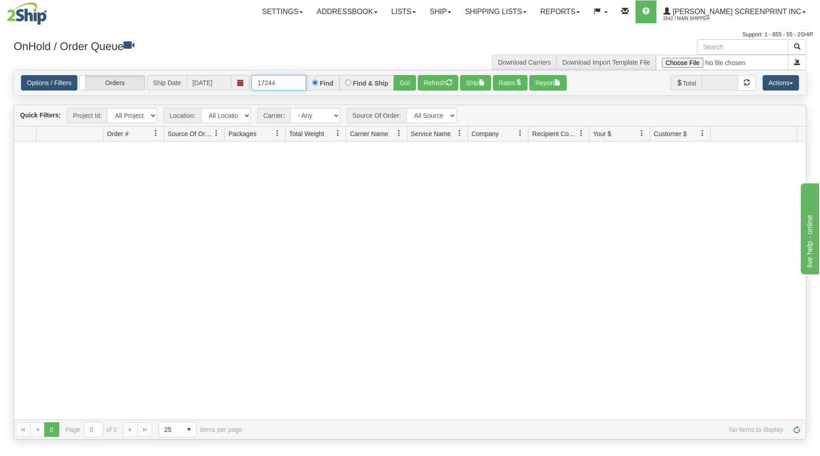
click at [292, 80] on input "17244" at bounding box center [278, 82] width 55 height 15
drag, startPoint x: 409, startPoint y: 80, endPoint x: 401, endPoint y: 105, distance: 25.9
click at [409, 80] on button "Go!" at bounding box center [405, 82] width 22 height 15
click at [289, 85] on input "17245" at bounding box center [278, 82] width 55 height 15
click at [407, 78] on button "Go!" at bounding box center [405, 82] width 22 height 15
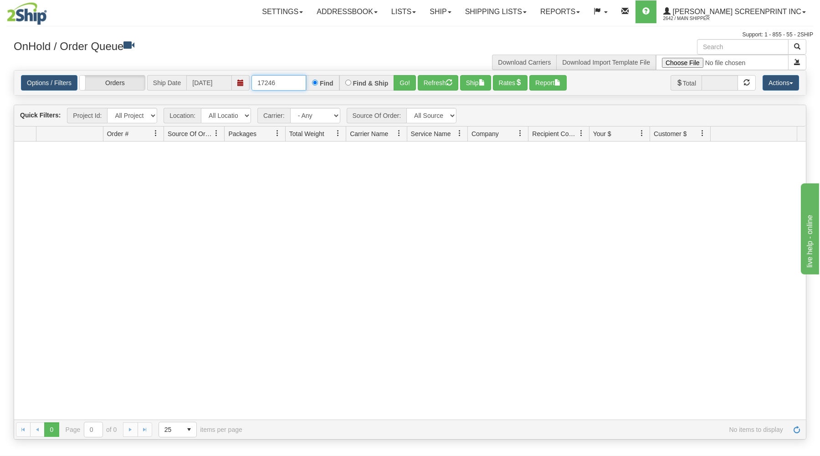
click at [281, 83] on input "17246" at bounding box center [278, 82] width 55 height 15
type input "17222"
click at [410, 77] on button "Go!" at bounding box center [405, 82] width 22 height 15
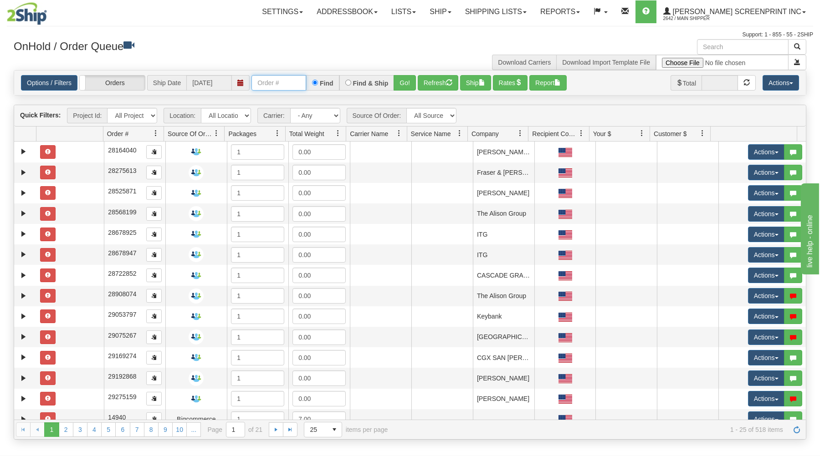
click at [284, 85] on input "text" at bounding box center [278, 82] width 55 height 15
type input "17246"
click at [400, 79] on button "Go!" at bounding box center [405, 82] width 22 height 15
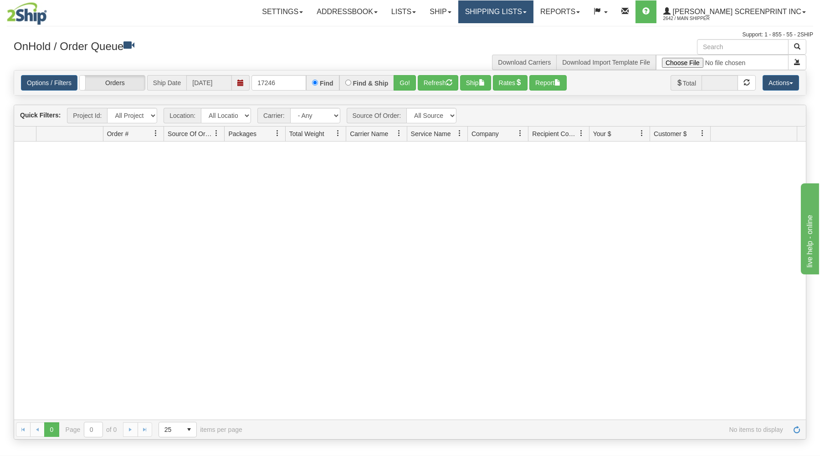
click at [515, 14] on link "Shipping lists" at bounding box center [495, 11] width 75 height 23
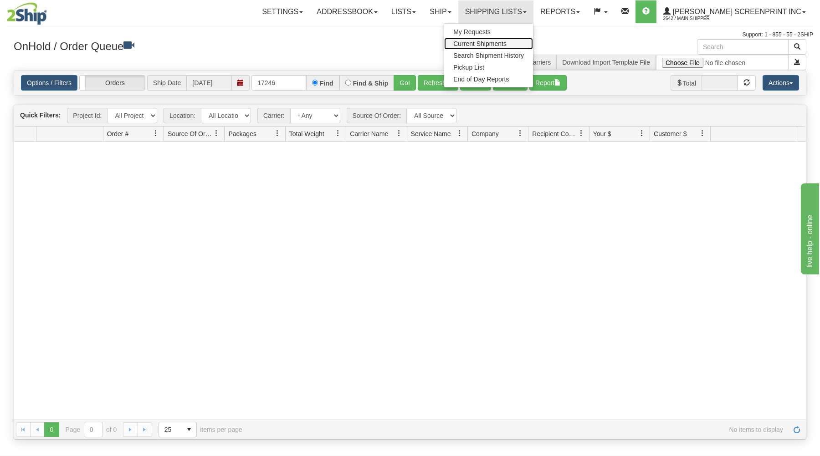
click at [510, 40] on link "Current Shipments" at bounding box center [488, 44] width 89 height 12
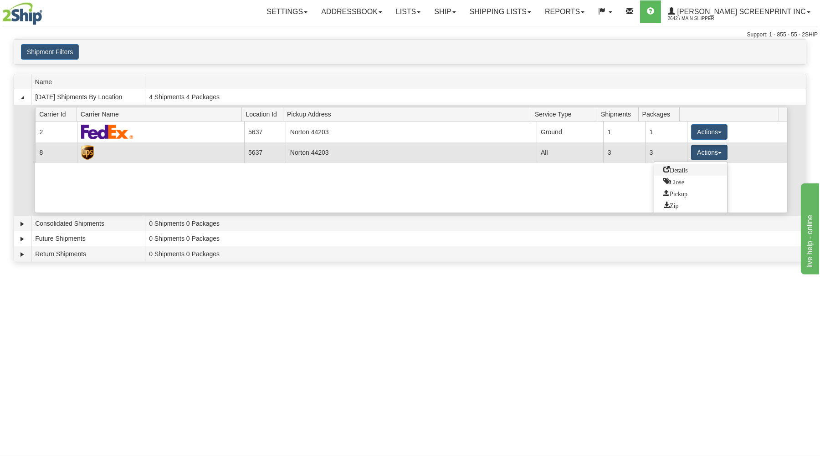
drag, startPoint x: 690, startPoint y: 171, endPoint x: 680, endPoint y: 174, distance: 10.2
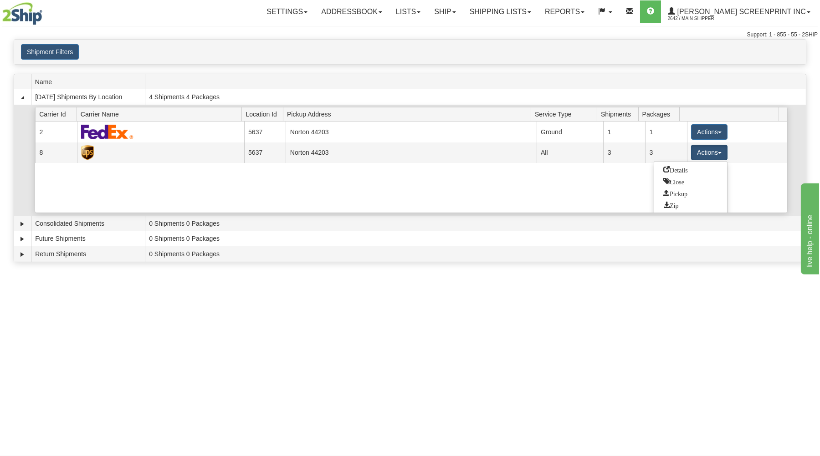
click at [690, 171] on link "Details" at bounding box center [690, 170] width 73 height 12
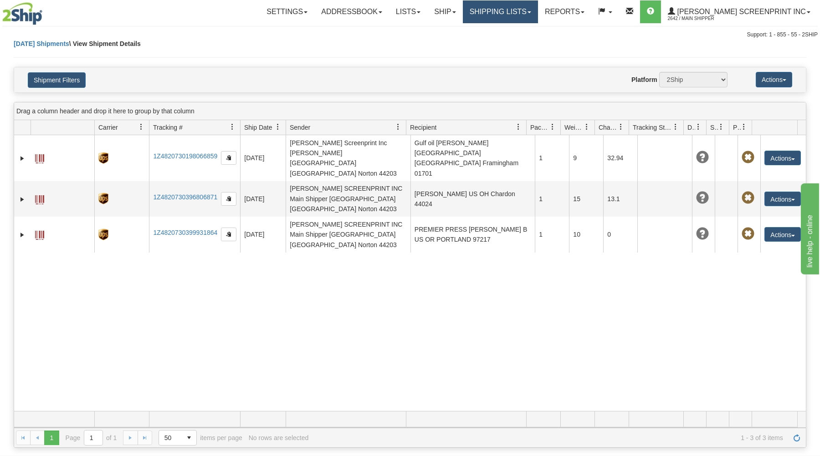
click at [527, 10] on link "Shipping lists" at bounding box center [500, 11] width 75 height 23
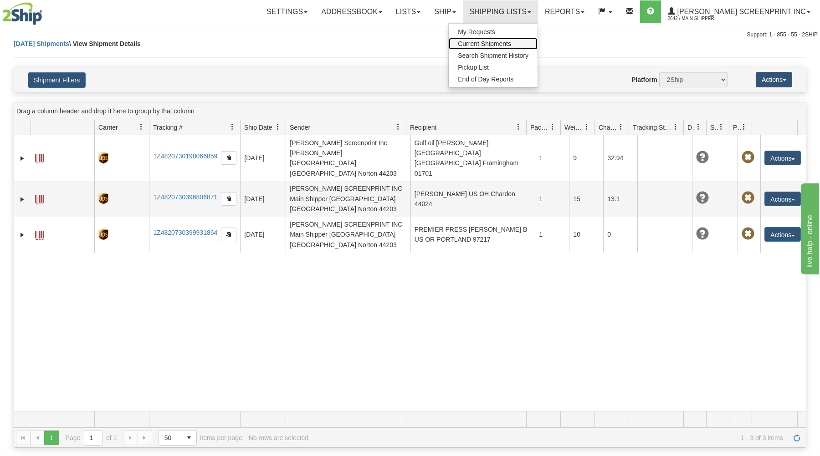
click at [524, 40] on link "Current Shipments" at bounding box center [493, 44] width 89 height 12
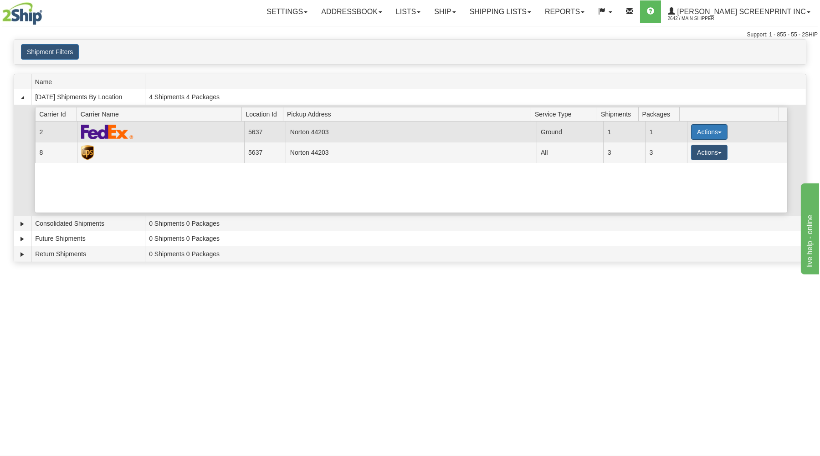
click at [712, 130] on button "Actions" at bounding box center [709, 131] width 36 height 15
click at [699, 145] on link "Details" at bounding box center [690, 149] width 73 height 12
